Goal: Obtain resource: Obtain resource

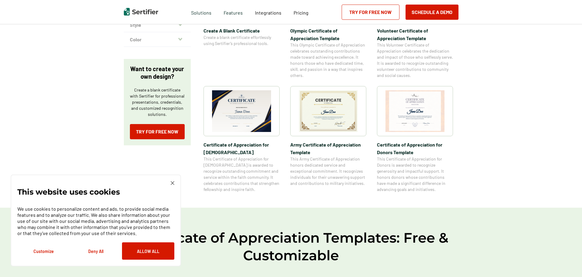
scroll to position [91, 0]
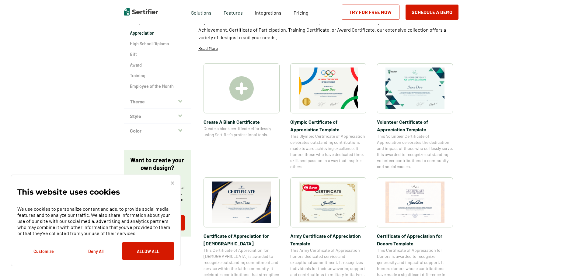
click at [320, 202] on img at bounding box center [328, 203] width 59 height 42
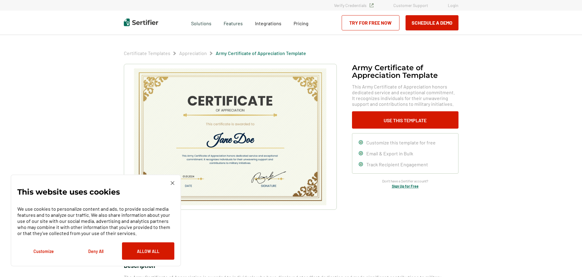
click at [170, 184] on div "This website uses cookies We use cookies to personalize content and ads, to pro…" at bounding box center [95, 220] width 157 height 79
click at [171, 182] on img at bounding box center [173, 183] width 4 height 4
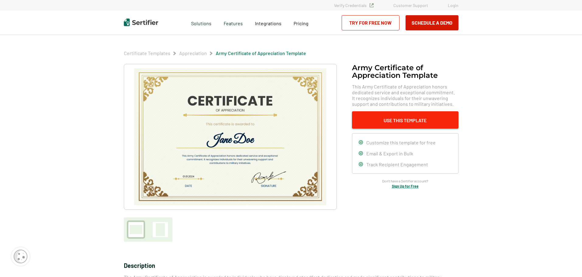
click at [392, 123] on button "Use This Template" at bounding box center [405, 119] width 107 height 17
